Goal: Task Accomplishment & Management: Manage account settings

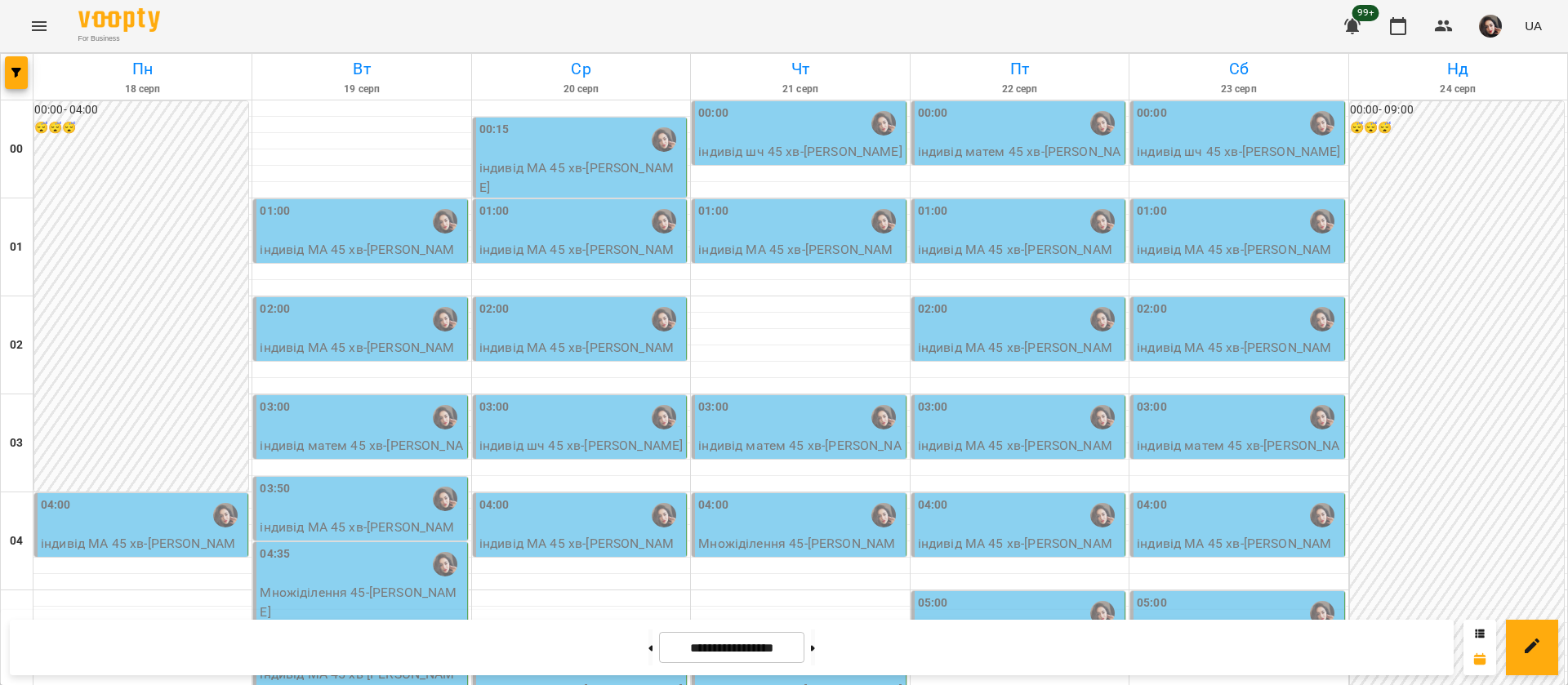
scroll to position [1474, 0]
click at [649, 648] on icon at bounding box center [651, 648] width 4 height 6
type input "**********"
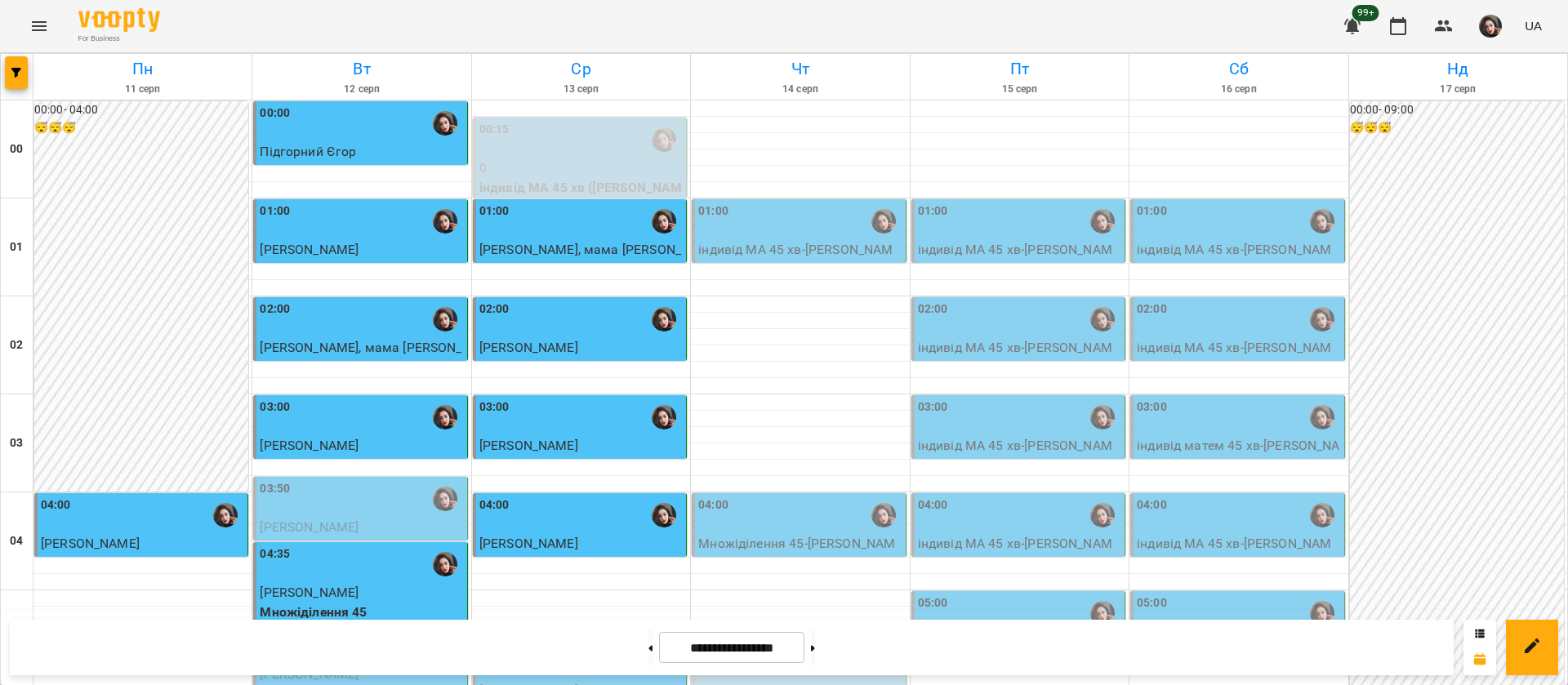
scroll to position [1842, 0]
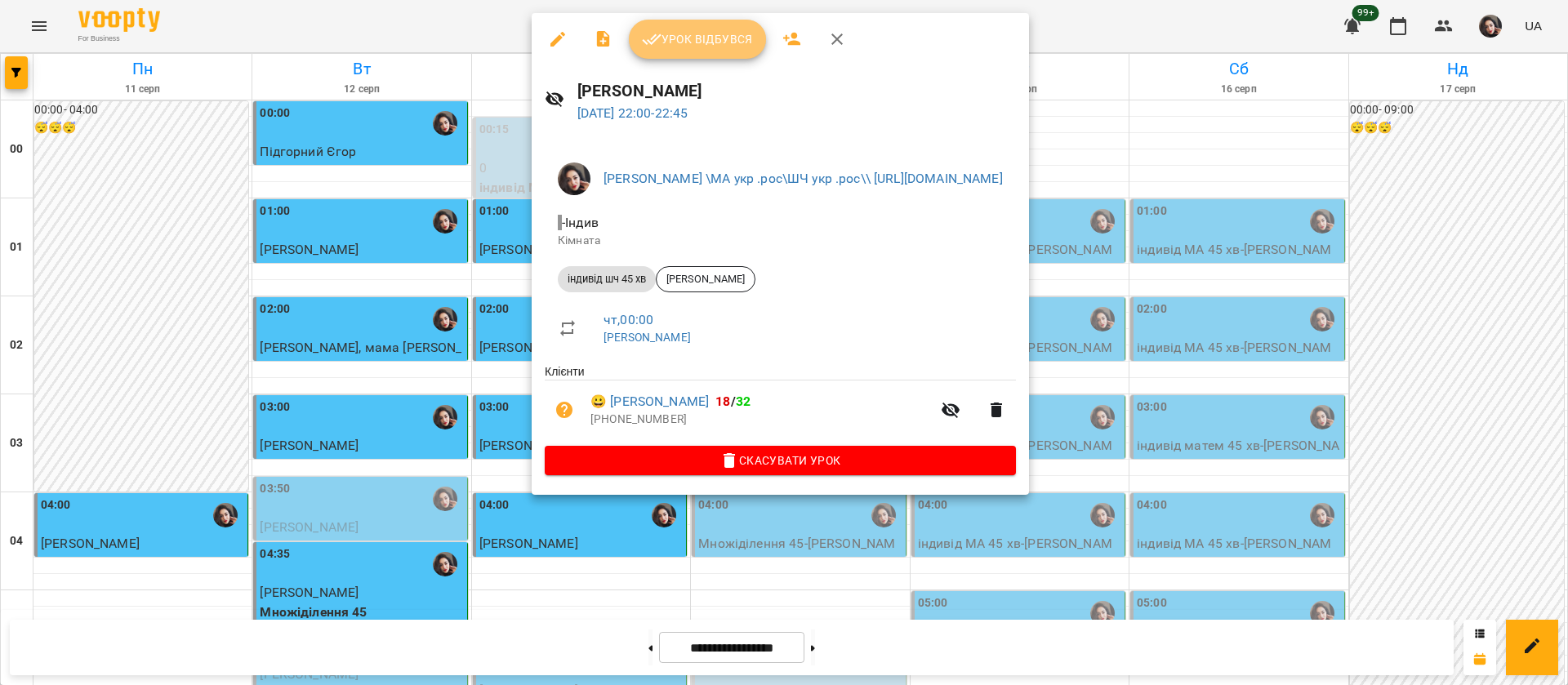
click at [689, 46] on span "Урок відбувся" at bounding box center [697, 39] width 111 height 20
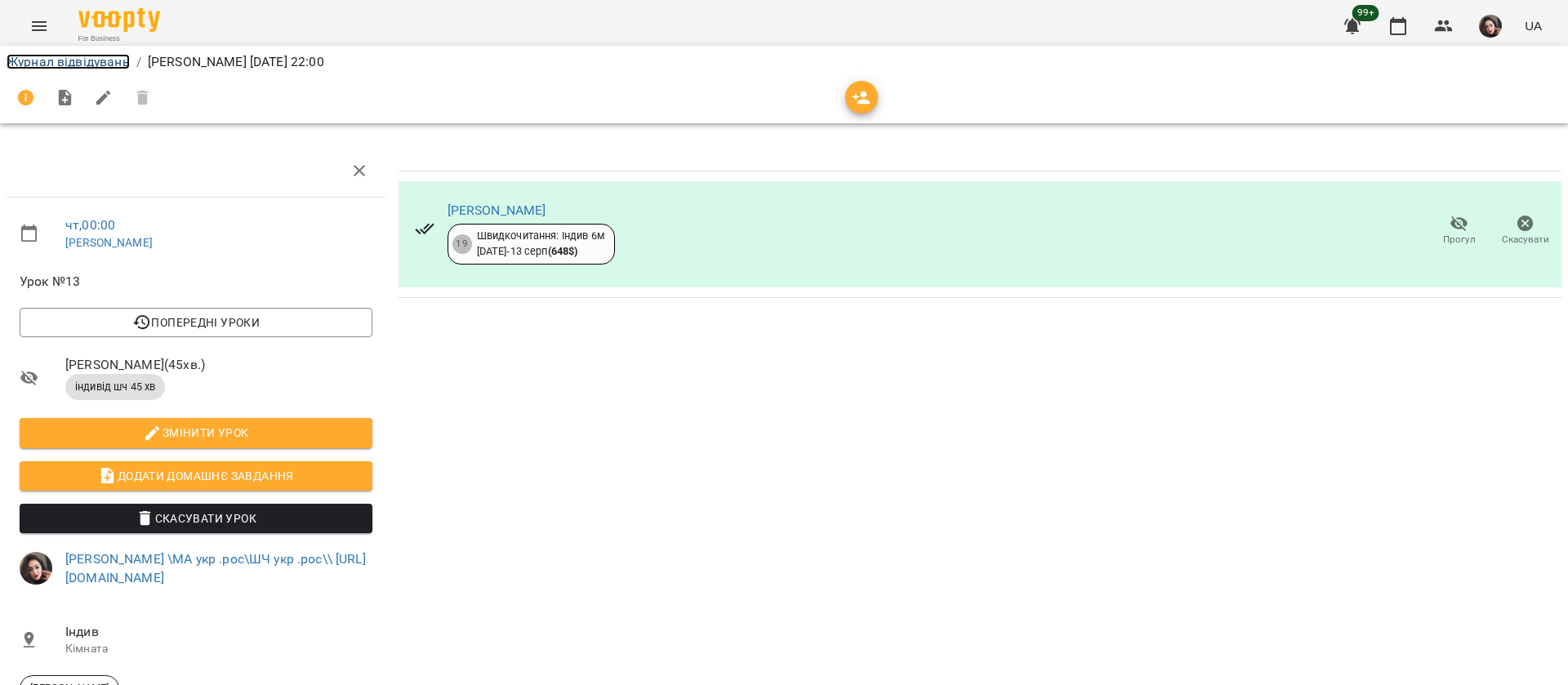
click at [80, 61] on link "Журнал відвідувань" at bounding box center [68, 61] width 124 height 16
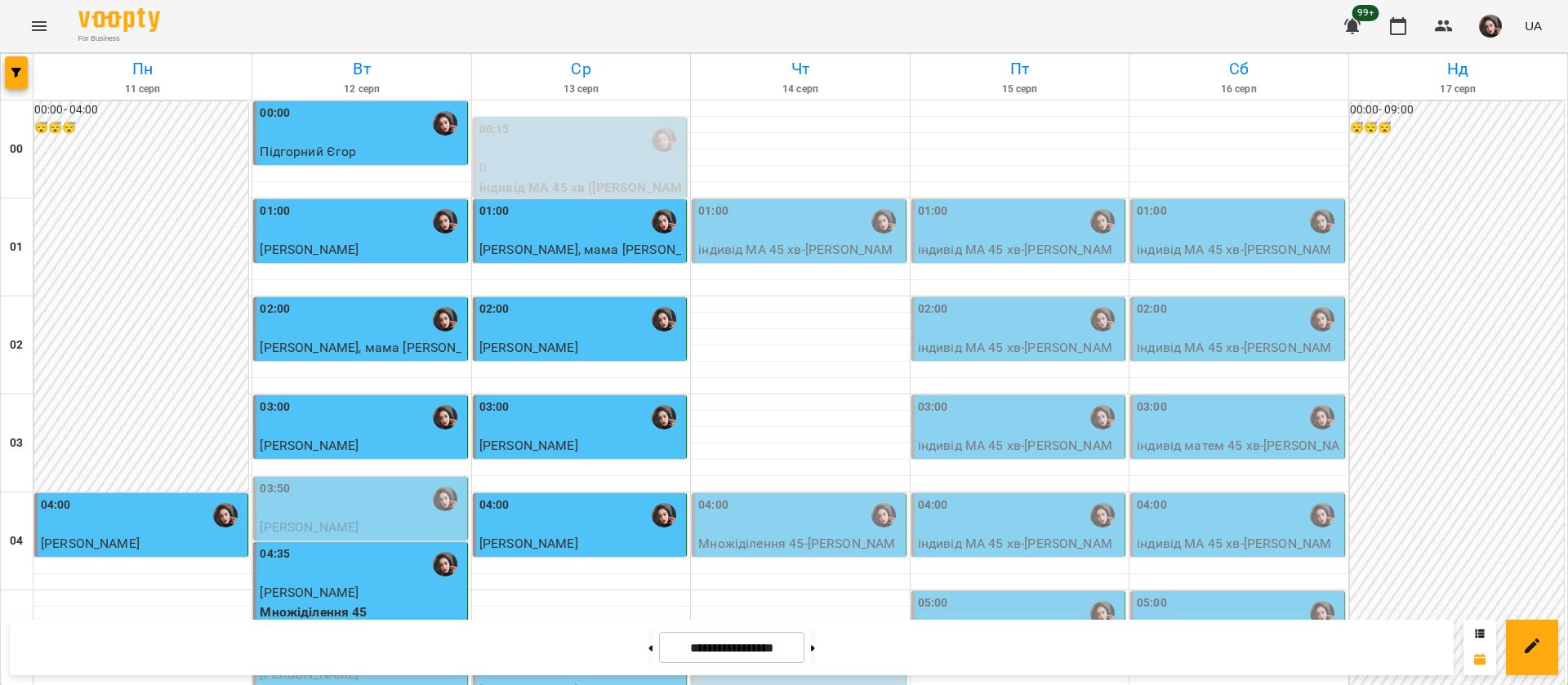
scroll to position [1842, 0]
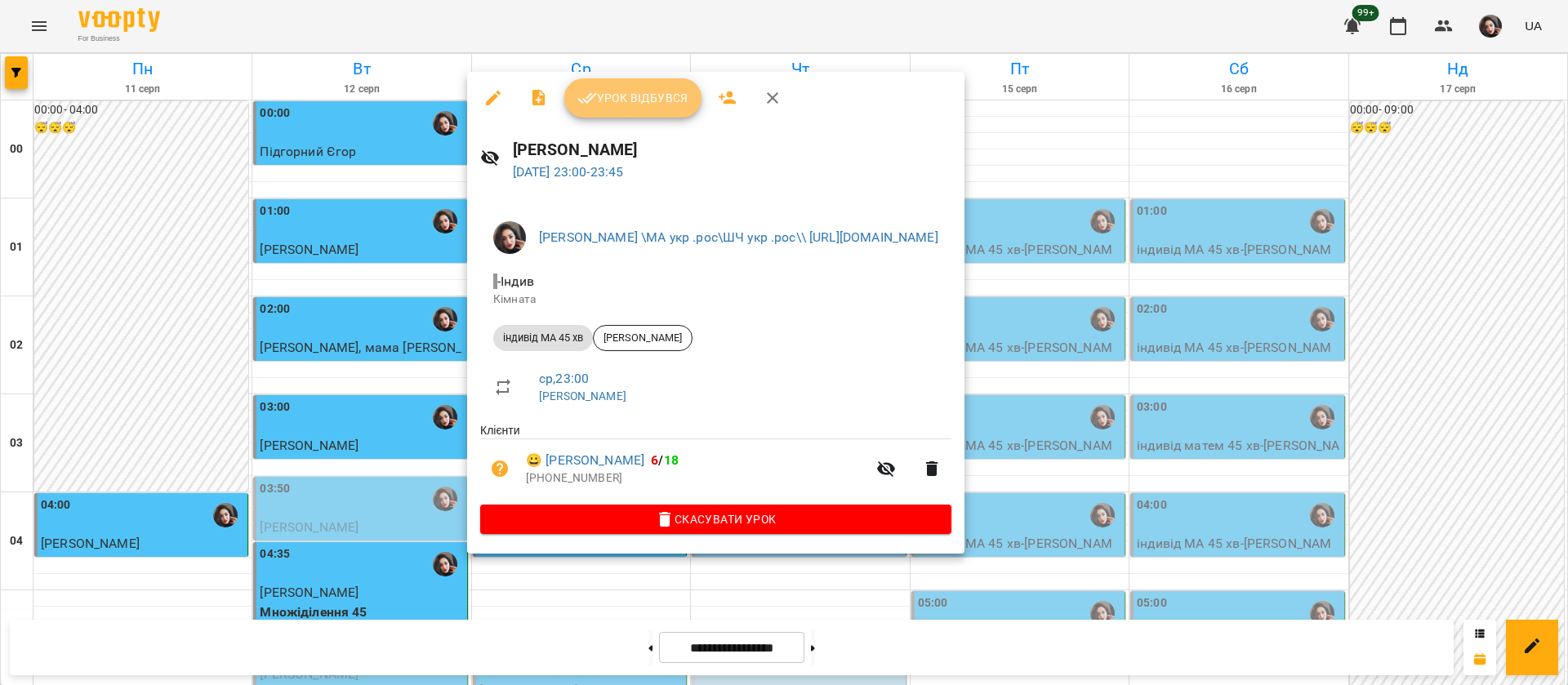
click at [610, 97] on span "Урок відбувся" at bounding box center [633, 98] width 111 height 20
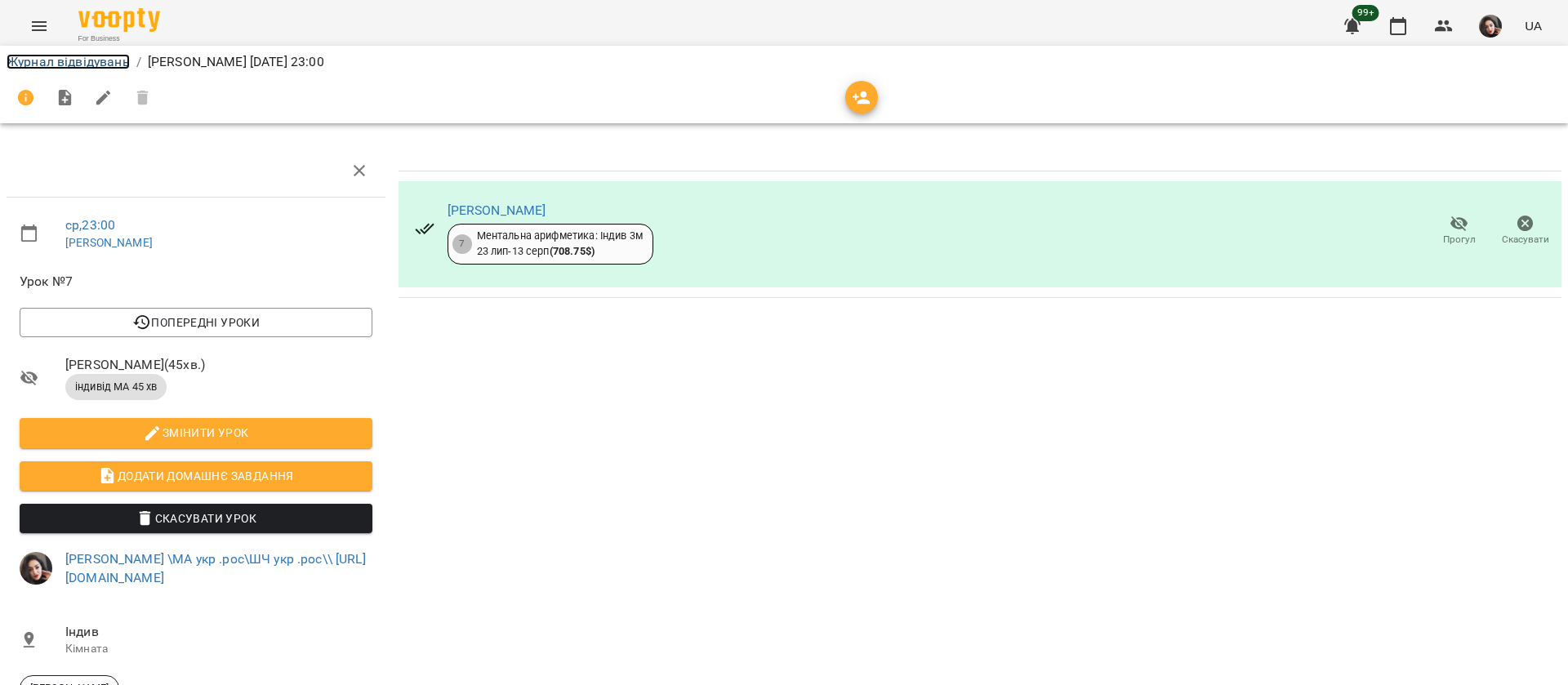
click at [51, 64] on link "Журнал відвідувань" at bounding box center [68, 61] width 124 height 16
